Goal: Navigation & Orientation: Find specific page/section

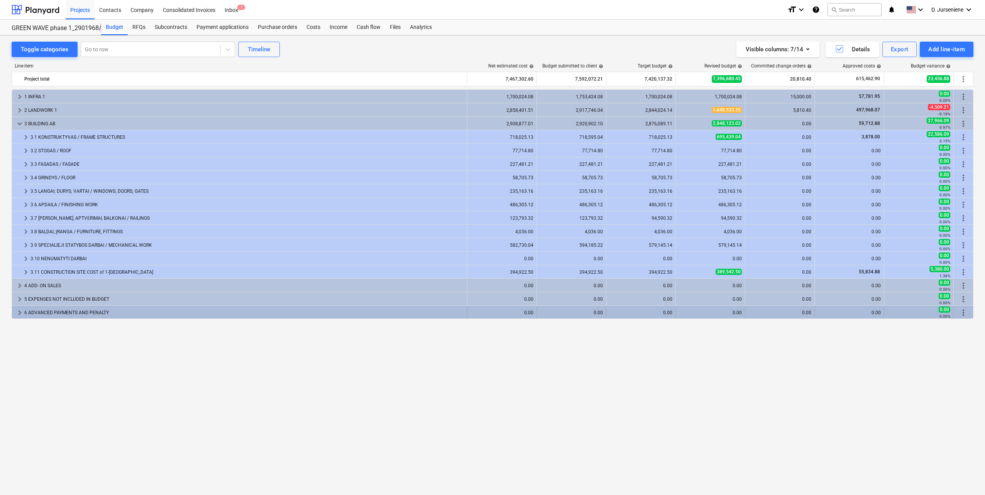
click at [75, 311] on div "6 ADVANCED PAYMENTS AND PENALTY" at bounding box center [243, 313] width 439 height 12
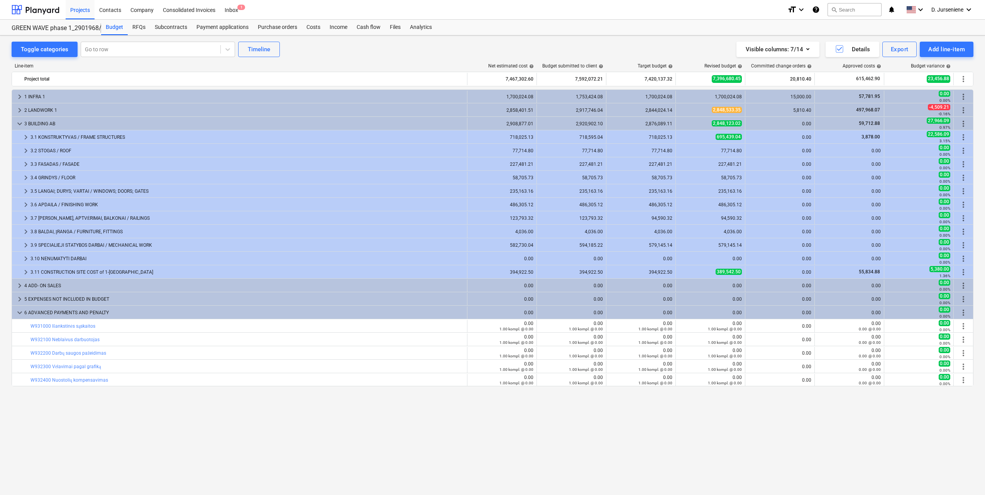
click at [96, 62] on div "Line-item Net estimated cost help Budget submitted to client help Target budget…" at bounding box center [492, 265] width 961 height 416
drag, startPoint x: 347, startPoint y: 60, endPoint x: 176, endPoint y: 24, distance: 174.7
click at [346, 59] on div "Line-item Net estimated cost help Budget submitted to client help Target budget…" at bounding box center [492, 265] width 961 height 416
click at [86, 8] on div "Projects" at bounding box center [80, 10] width 29 height 20
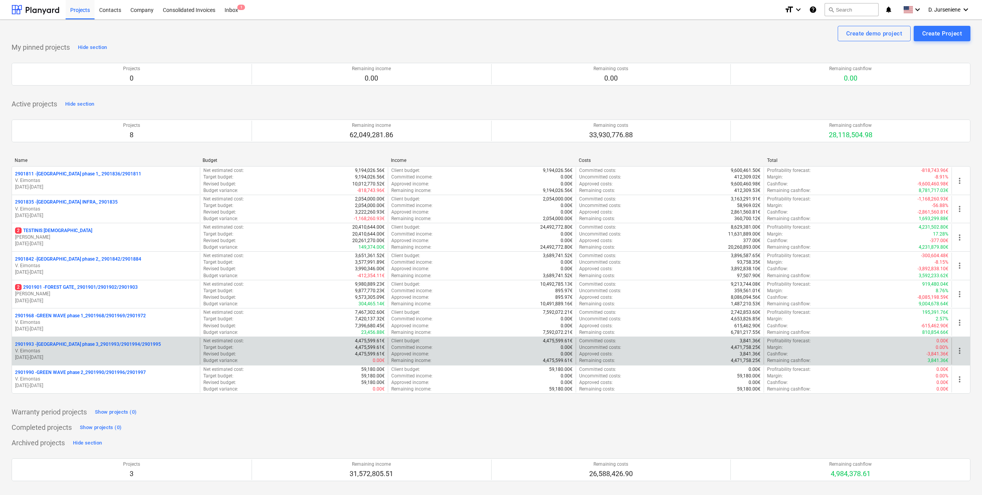
click at [78, 343] on p "2901993 - [GEOGRAPHIC_DATA] phase 3_2901993/2901994/2901995" at bounding box center [88, 344] width 146 height 7
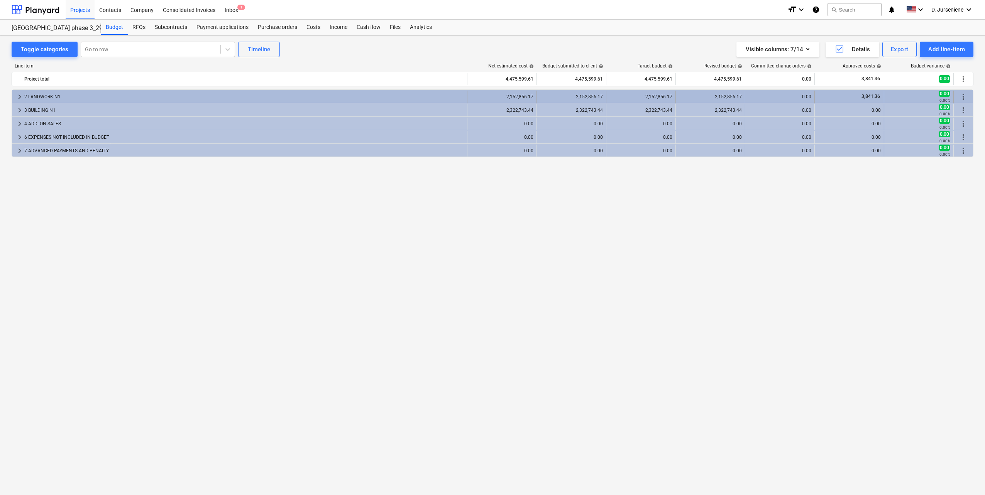
click at [19, 96] on span "keyboard_arrow_right" at bounding box center [19, 96] width 9 height 9
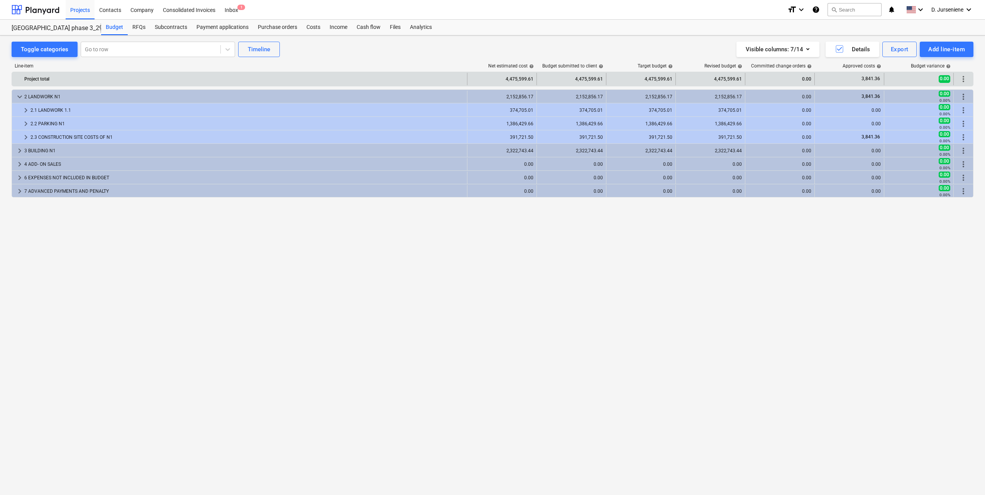
click at [965, 80] on span "more_vert" at bounding box center [962, 78] width 9 height 9
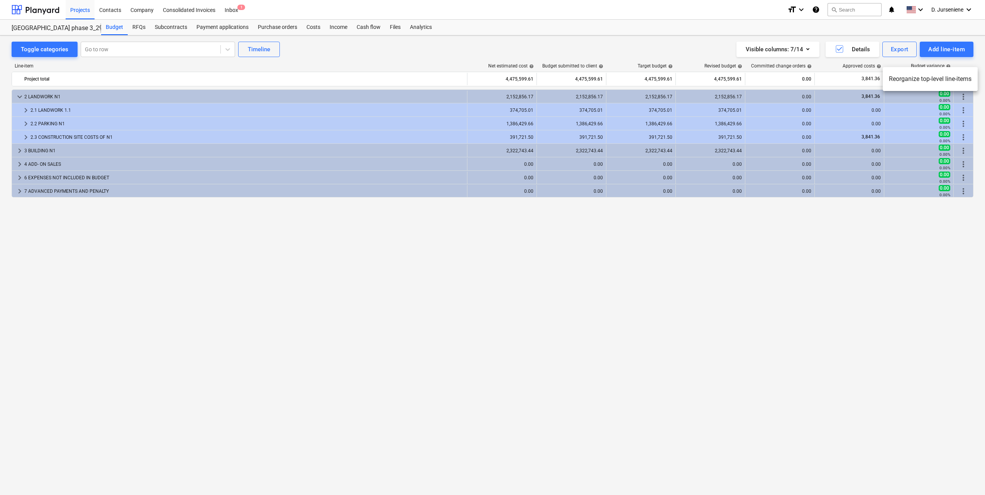
click at [572, 59] on div at bounding box center [492, 247] width 985 height 495
click at [426, 27] on div "Analytics" at bounding box center [420, 27] width 31 height 15
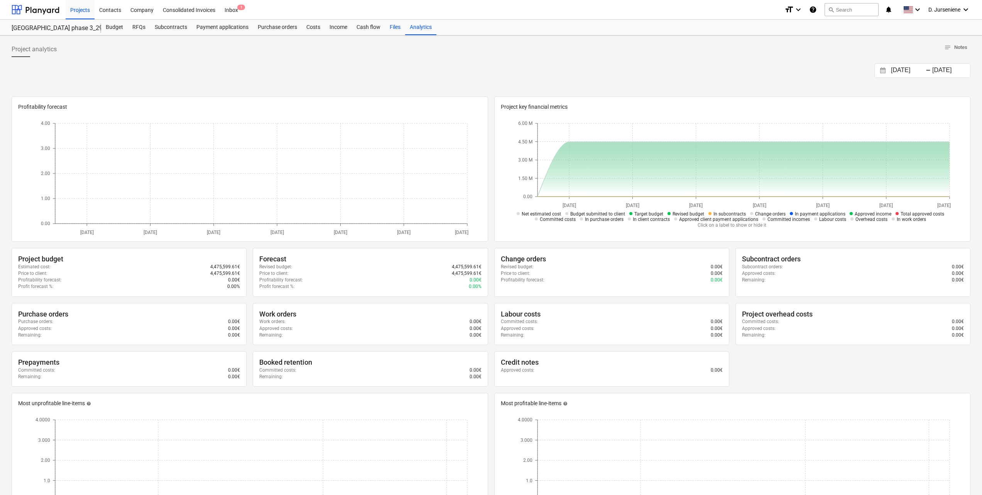
click at [392, 29] on div "Files" at bounding box center [395, 27] width 20 height 15
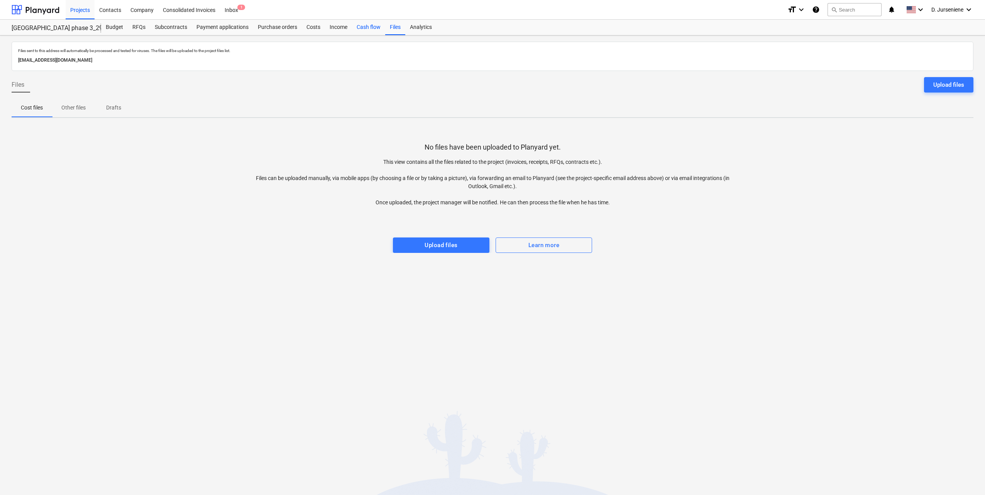
click at [364, 28] on div "Cash flow" at bounding box center [368, 27] width 33 height 15
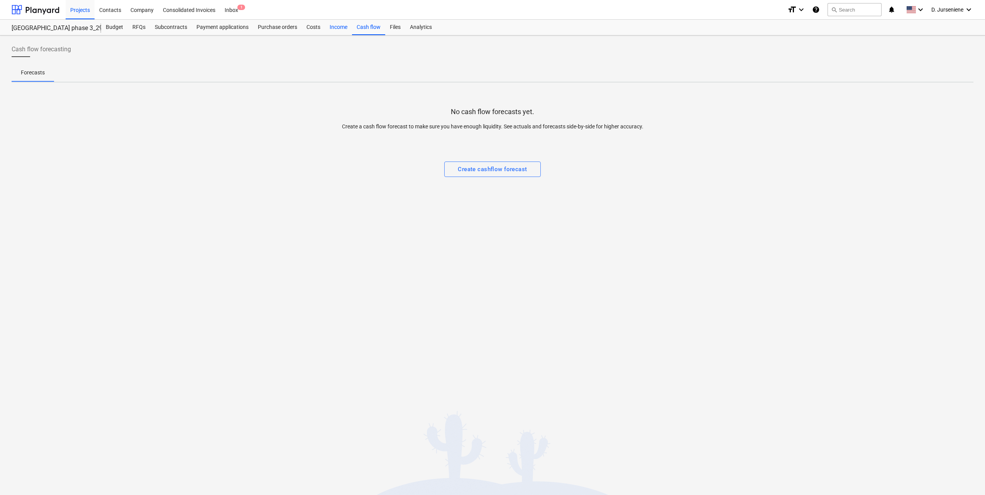
click at [338, 29] on div "Income" at bounding box center [338, 27] width 27 height 15
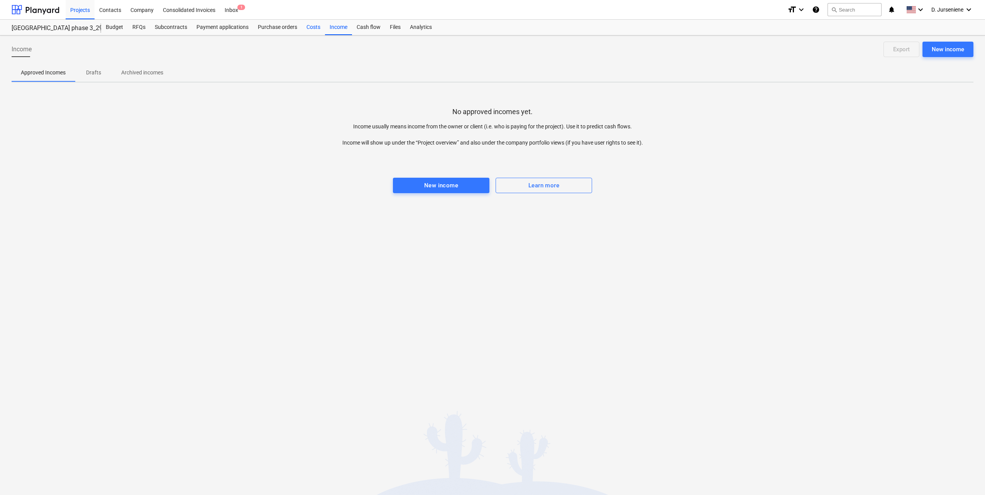
click at [308, 29] on div "Costs" at bounding box center [313, 27] width 23 height 15
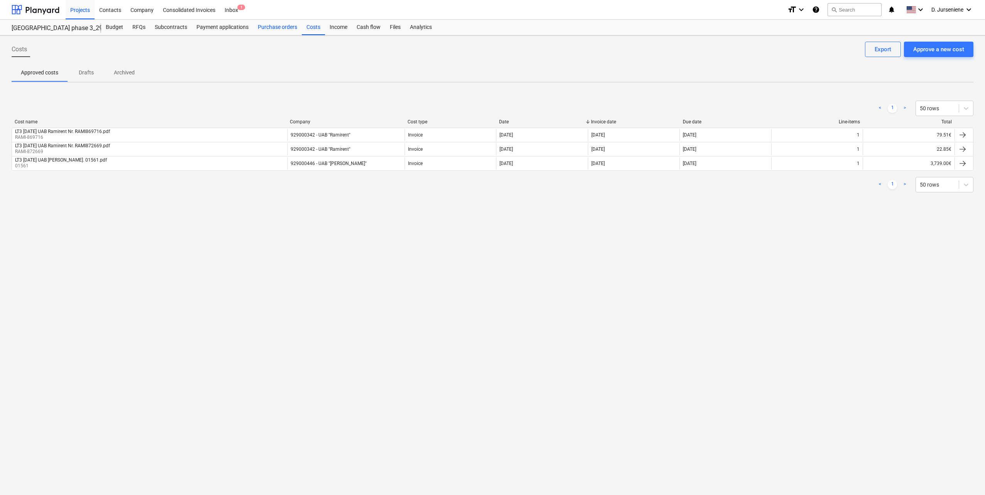
click at [282, 30] on div "Purchase orders" at bounding box center [277, 27] width 49 height 15
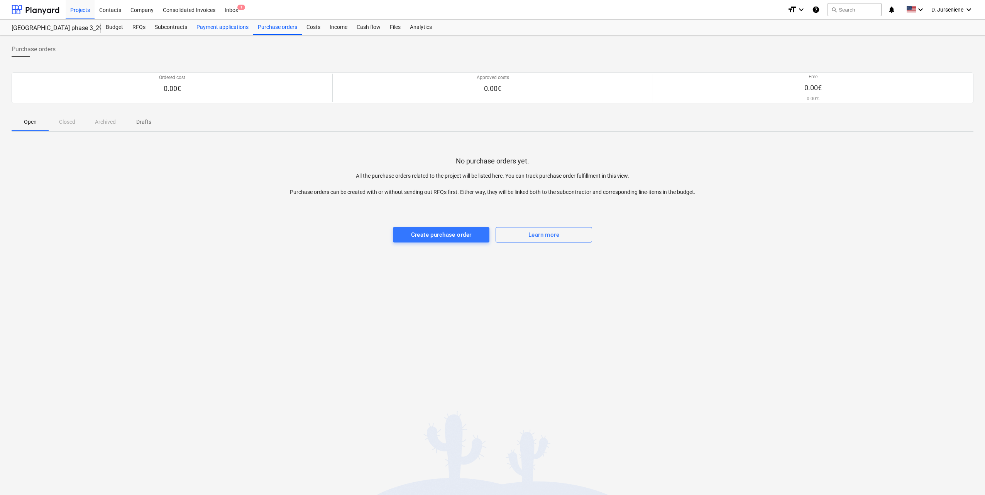
click at [230, 30] on div "Payment applications" at bounding box center [222, 27] width 61 height 15
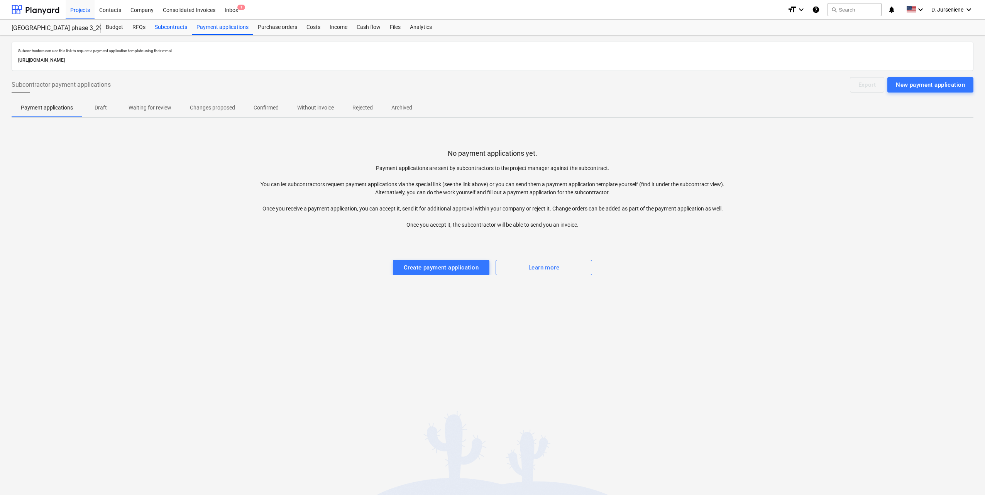
click at [169, 28] on div "Subcontracts" at bounding box center [171, 27] width 42 height 15
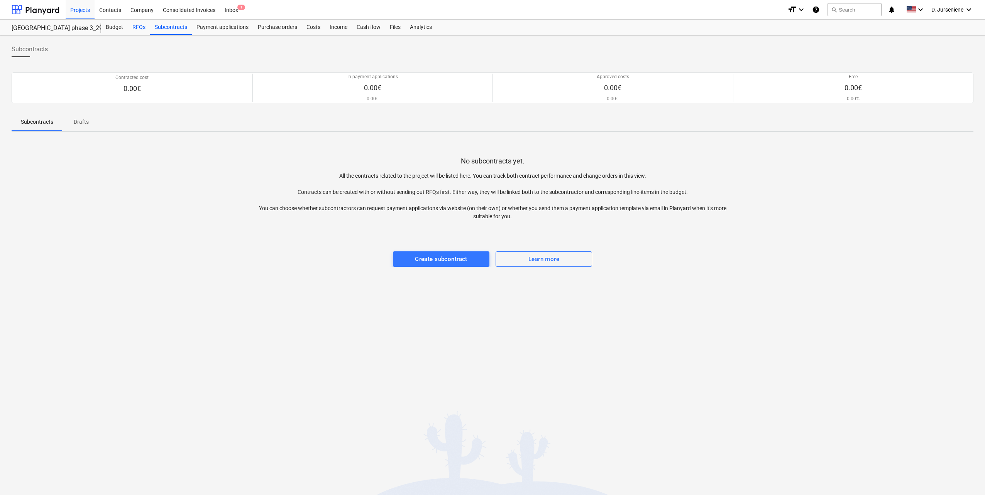
click at [140, 27] on div "RFQs" at bounding box center [139, 27] width 22 height 15
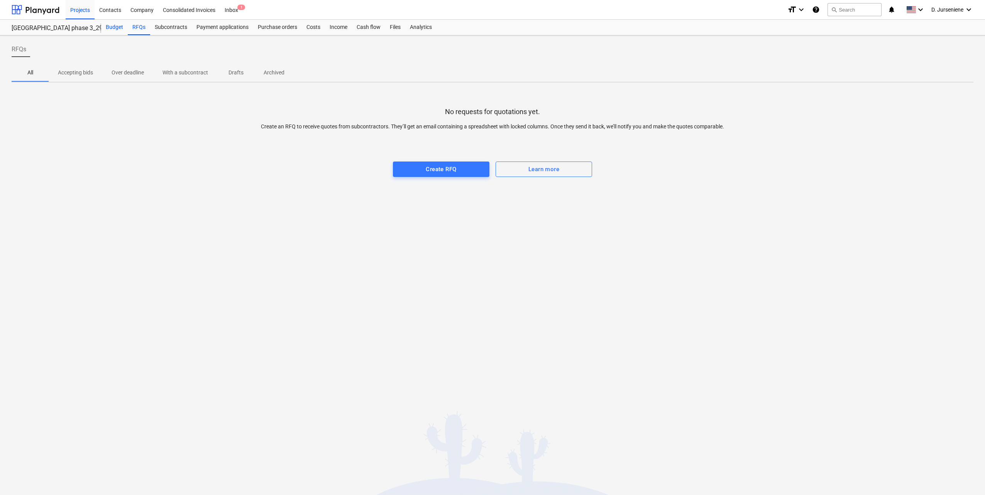
click at [114, 27] on div "Budget" at bounding box center [114, 27] width 27 height 15
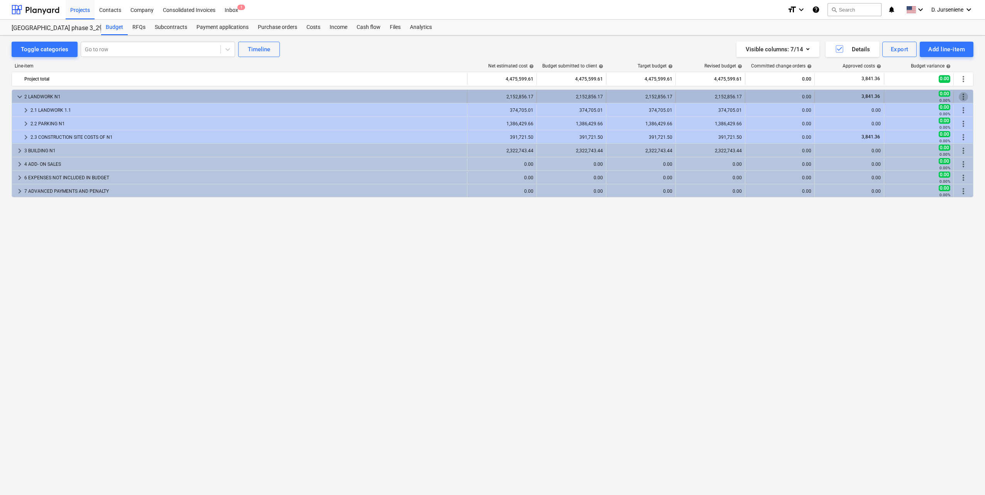
click at [966, 97] on span "more_vert" at bounding box center [962, 96] width 9 height 9
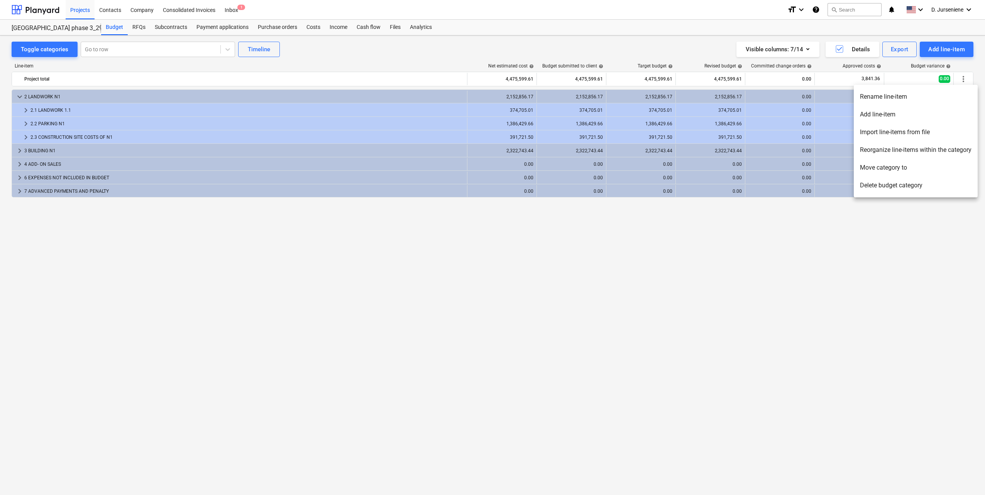
click at [730, 250] on div at bounding box center [492, 247] width 985 height 495
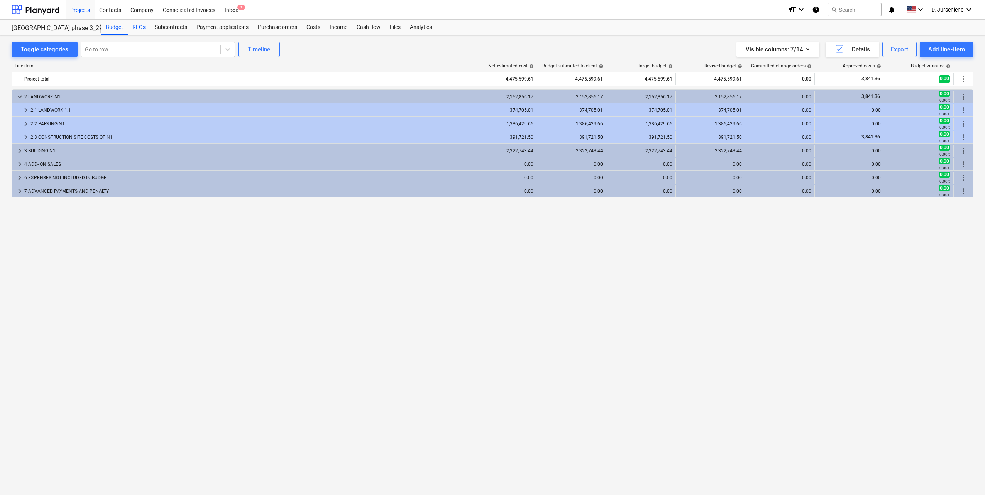
click at [139, 27] on div "RFQs" at bounding box center [139, 27] width 22 height 15
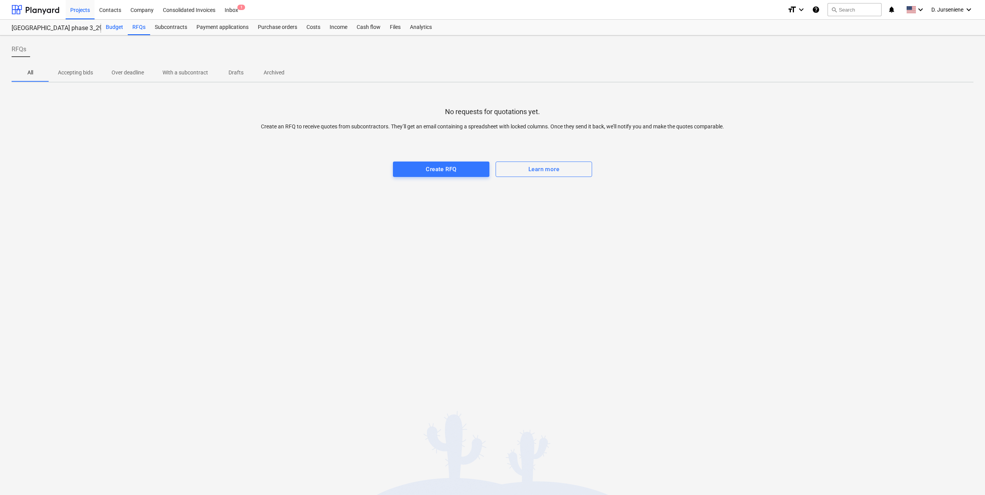
click at [119, 25] on div "Budget" at bounding box center [114, 27] width 27 height 15
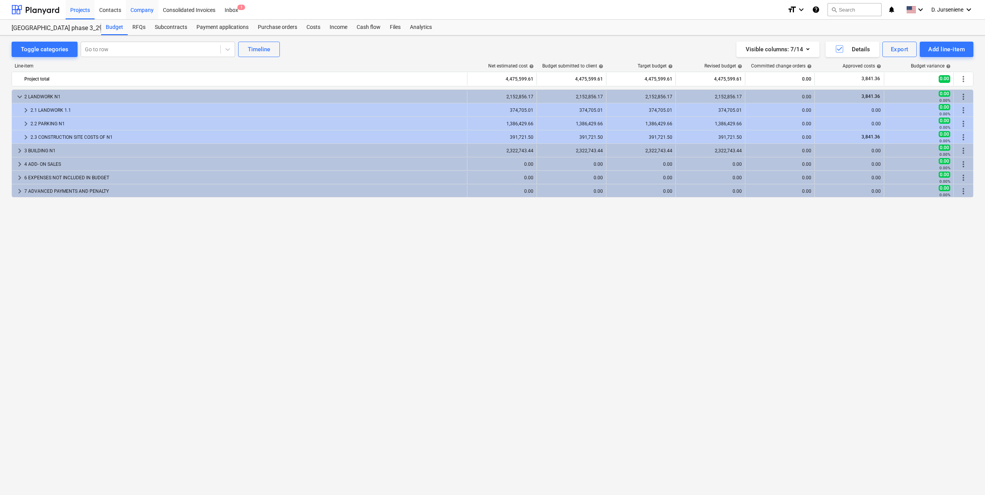
click at [135, 10] on div "Company" at bounding box center [142, 10] width 32 height 20
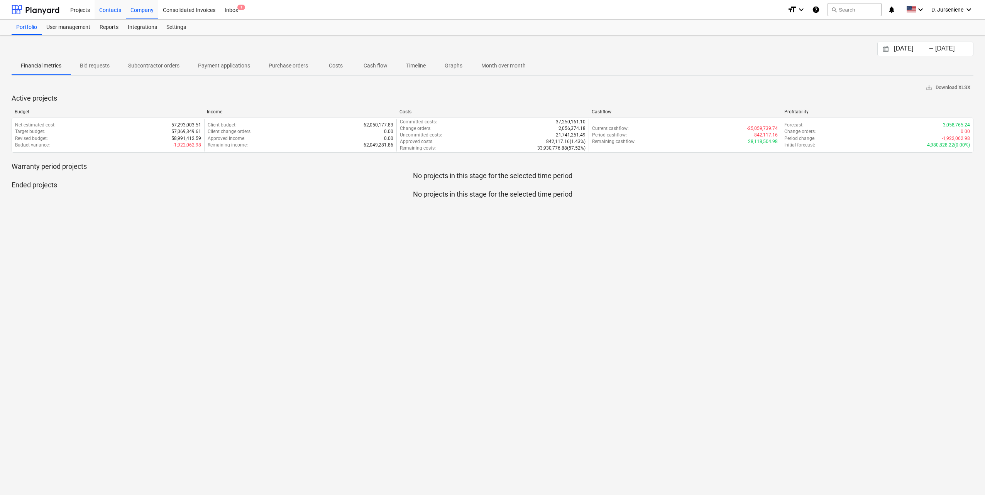
click at [104, 10] on div "Contacts" at bounding box center [110, 10] width 31 height 20
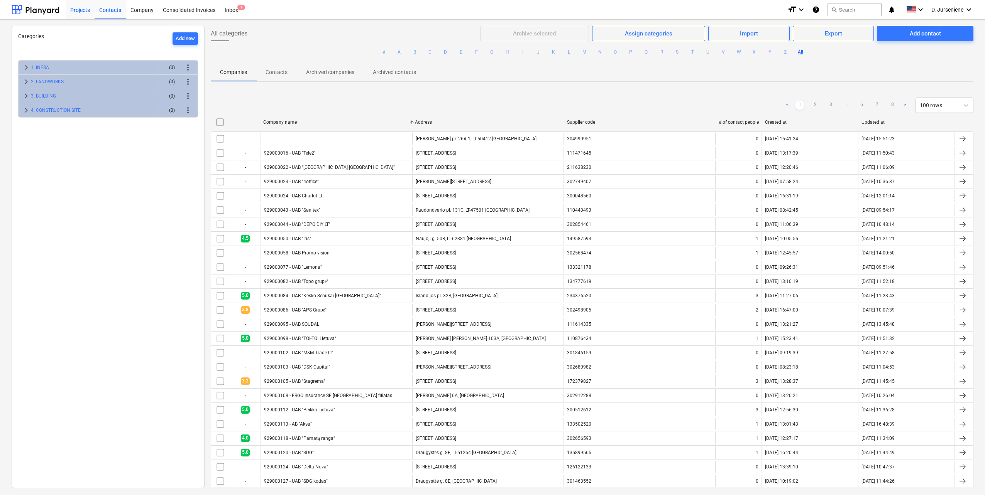
click at [76, 11] on div "Projects" at bounding box center [80, 10] width 29 height 20
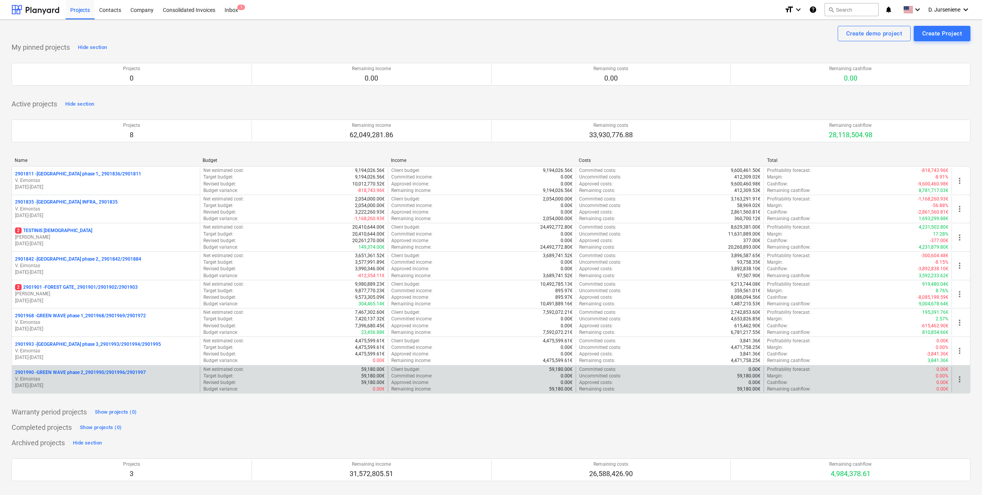
click at [962, 382] on span "more_vert" at bounding box center [959, 379] width 9 height 9
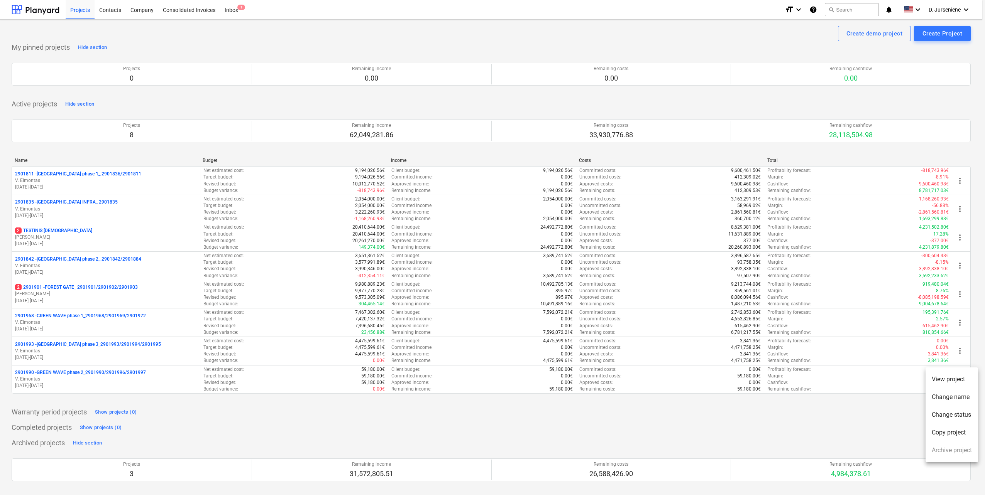
click at [830, 414] on div at bounding box center [492, 247] width 985 height 495
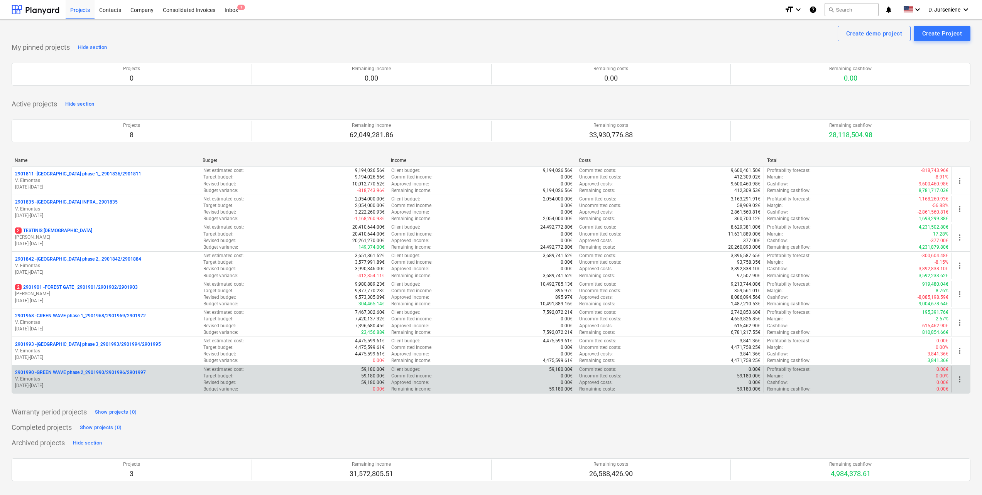
click at [85, 377] on p "V. Eimontas" at bounding box center [106, 379] width 182 height 7
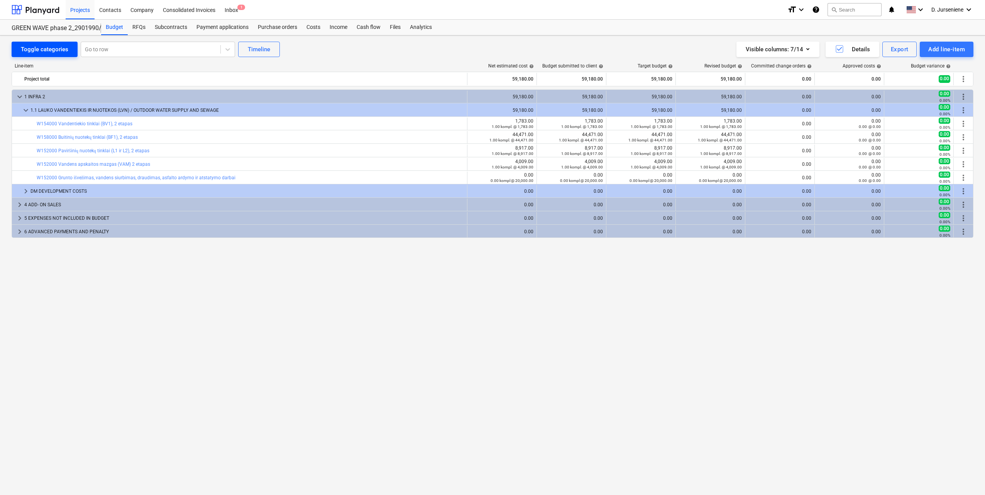
click at [51, 51] on div "Toggle categories" at bounding box center [44, 49] width 47 height 10
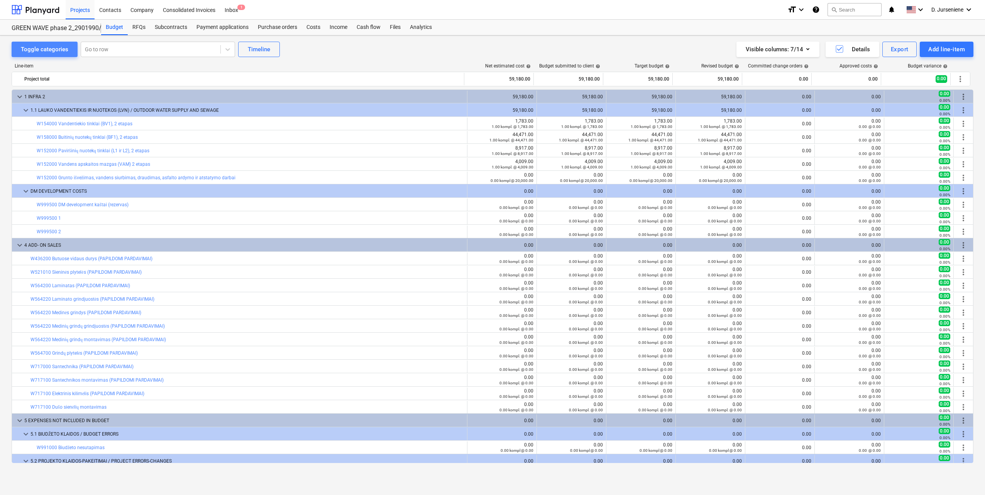
click at [57, 49] on div "Toggle categories" at bounding box center [44, 49] width 47 height 10
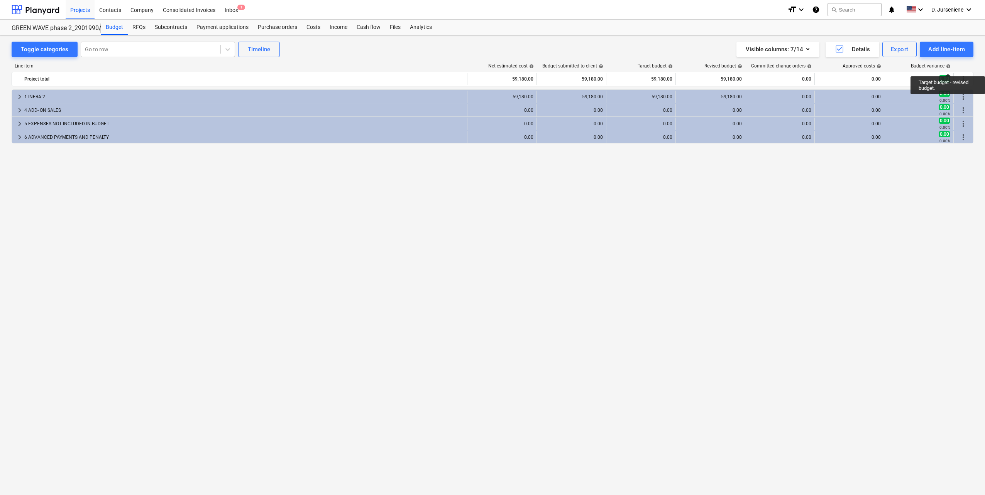
click at [948, 66] on span "help" at bounding box center [947, 66] width 6 height 5
click at [971, 9] on icon "keyboard_arrow_down" at bounding box center [968, 9] width 9 height 9
click at [949, 32] on div "Settings" at bounding box center [950, 30] width 46 height 12
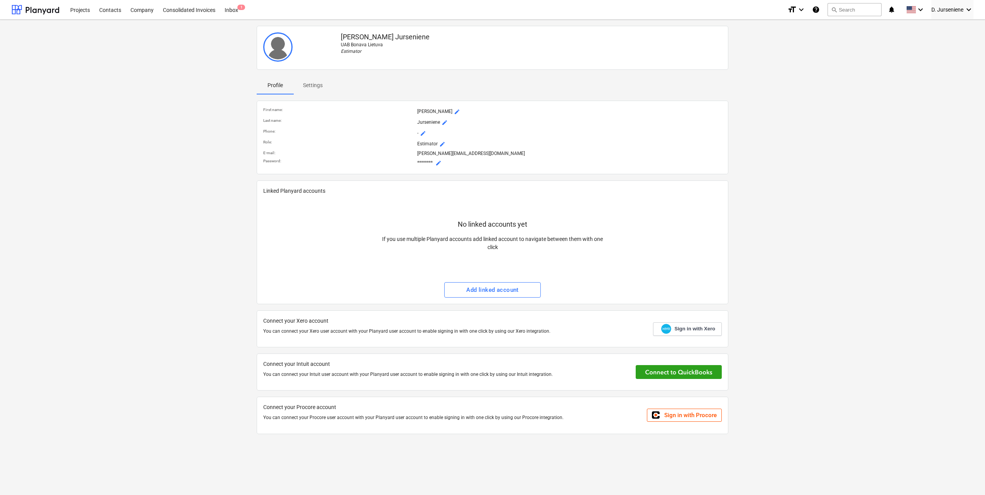
click at [182, 30] on div "[PERSON_NAME] UAB Bonava Lietuva Estimator Profile Settings First name : [PERSO…" at bounding box center [492, 233] width 968 height 421
click at [28, 10] on div at bounding box center [36, 9] width 48 height 19
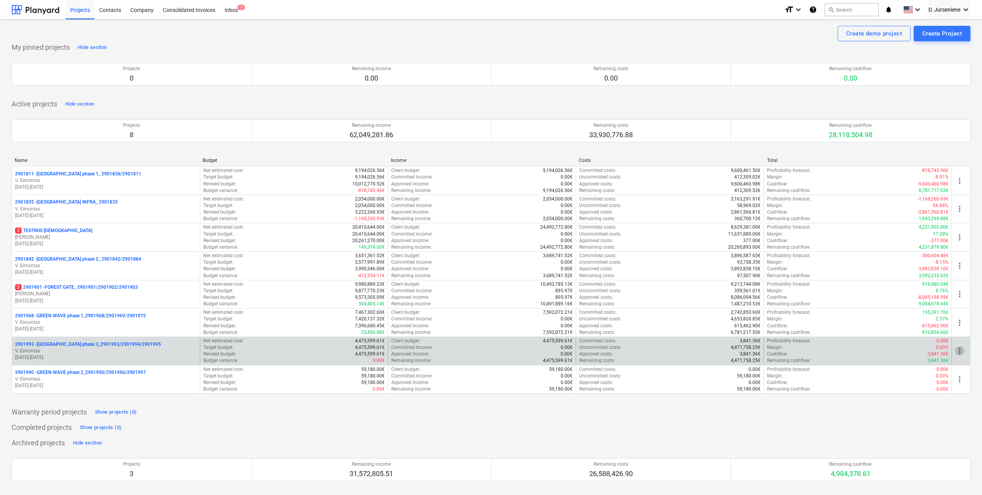
drag, startPoint x: 127, startPoint y: 343, endPoint x: 961, endPoint y: 351, distance: 834.2
click at [961, 351] on span "more_vert" at bounding box center [959, 350] width 9 height 9
click at [961, 351] on li "View project" at bounding box center [951, 351] width 52 height 18
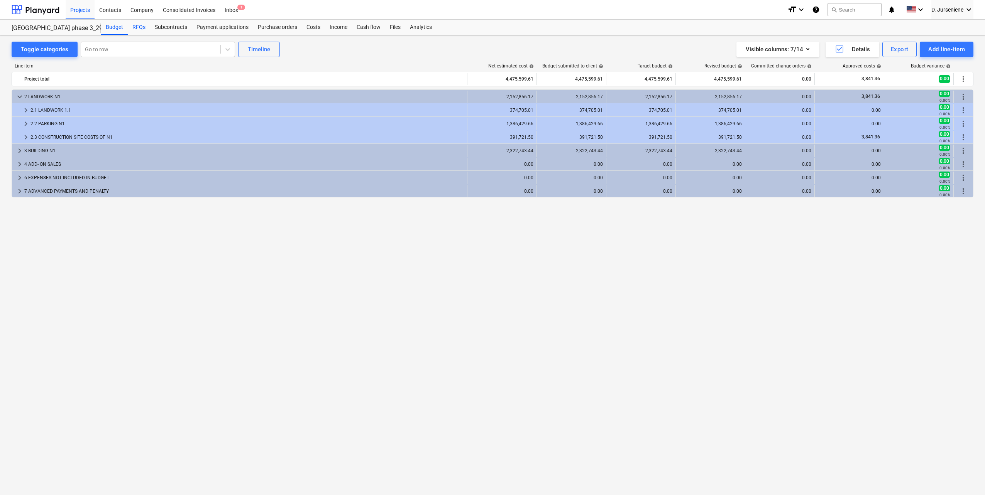
click at [135, 27] on div "RFQs" at bounding box center [139, 27] width 22 height 15
